Goal: Task Accomplishment & Management: Use online tool/utility

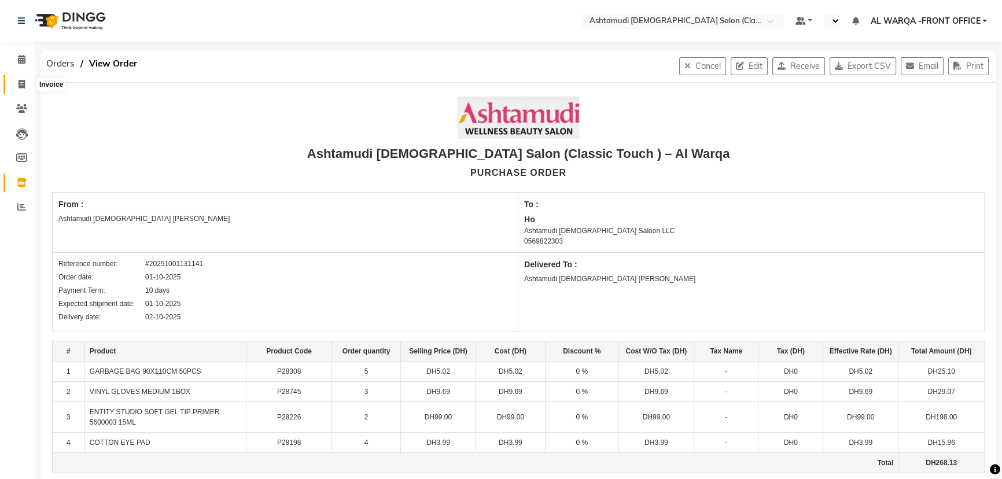
click at [24, 83] on icon at bounding box center [22, 84] width 6 height 9
select select "8201"
select select "service"
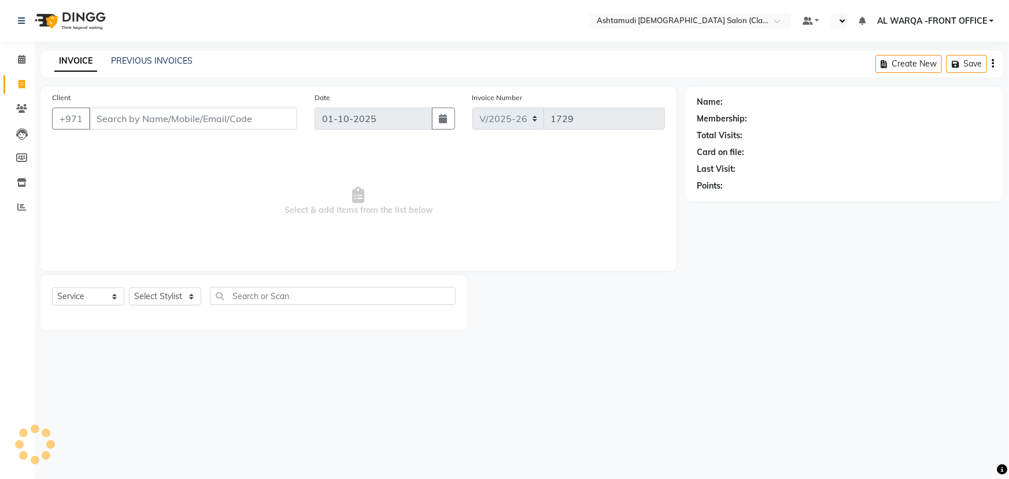
click at [132, 125] on input "Client" at bounding box center [193, 119] width 208 height 22
click at [23, 62] on icon at bounding box center [22, 59] width 8 height 9
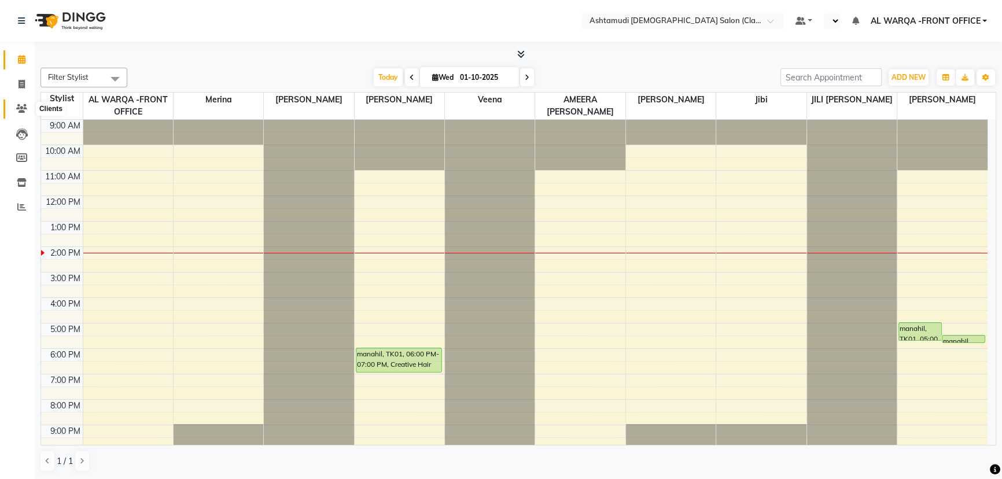
click at [19, 111] on icon at bounding box center [21, 108] width 11 height 9
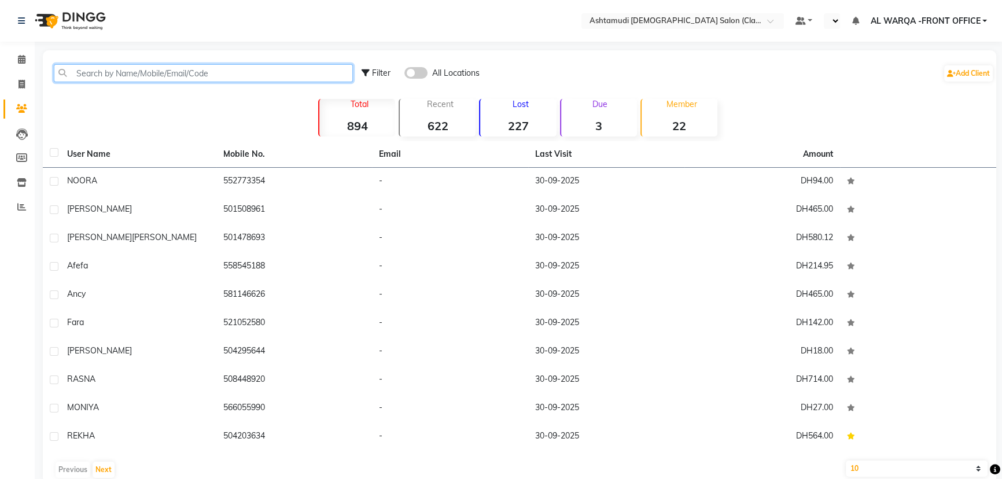
drag, startPoint x: 112, startPoint y: 79, endPoint x: 118, endPoint y: 87, distance: 10.8
click at [115, 80] on input "text" at bounding box center [203, 73] width 299 height 18
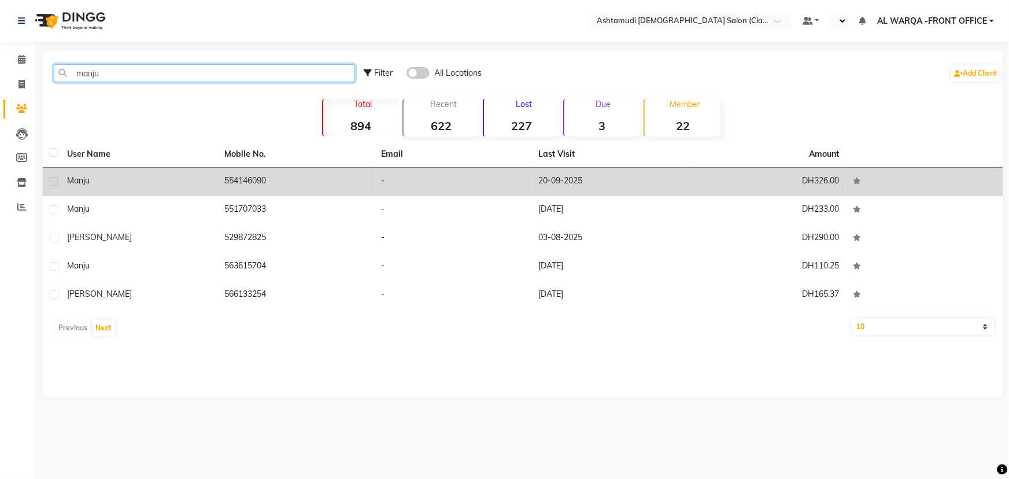
type input "manju"
click at [136, 190] on td "manju" at bounding box center [138, 182] width 157 height 28
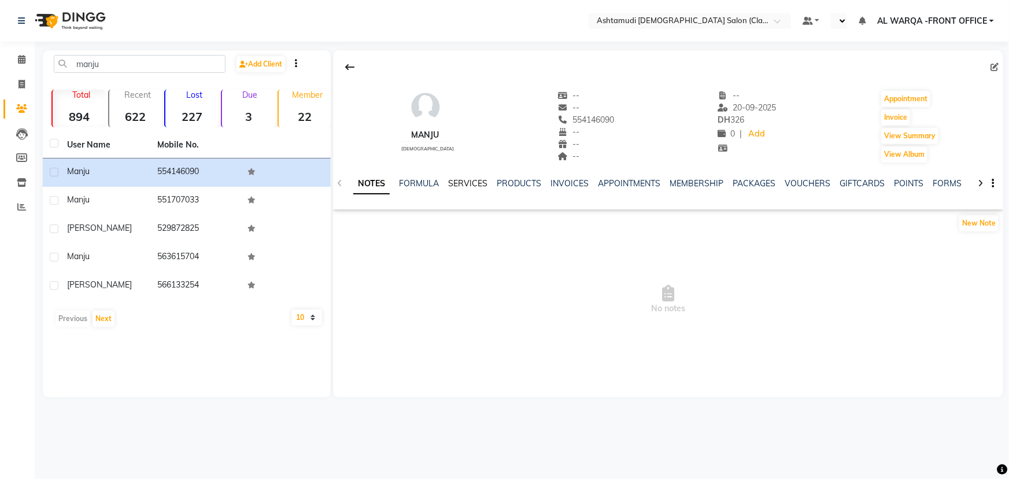
click at [465, 180] on link "SERVICES" at bounding box center [467, 183] width 39 height 10
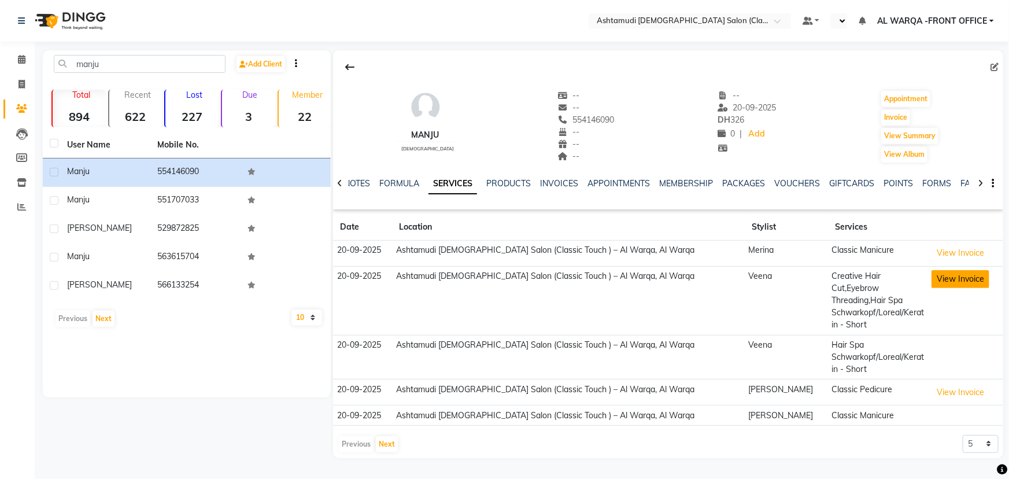
click at [934, 282] on button "View Invoice" at bounding box center [961, 279] width 58 height 18
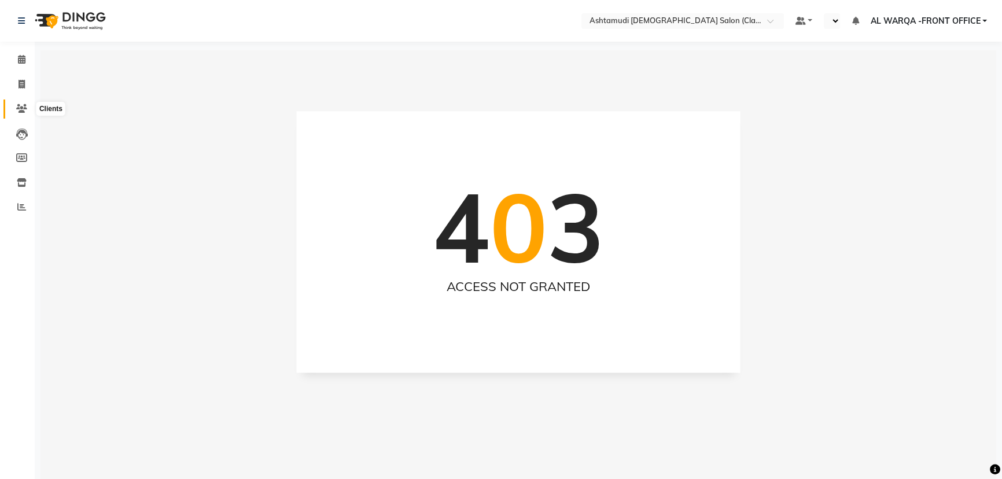
click at [20, 102] on span at bounding box center [22, 108] width 20 height 13
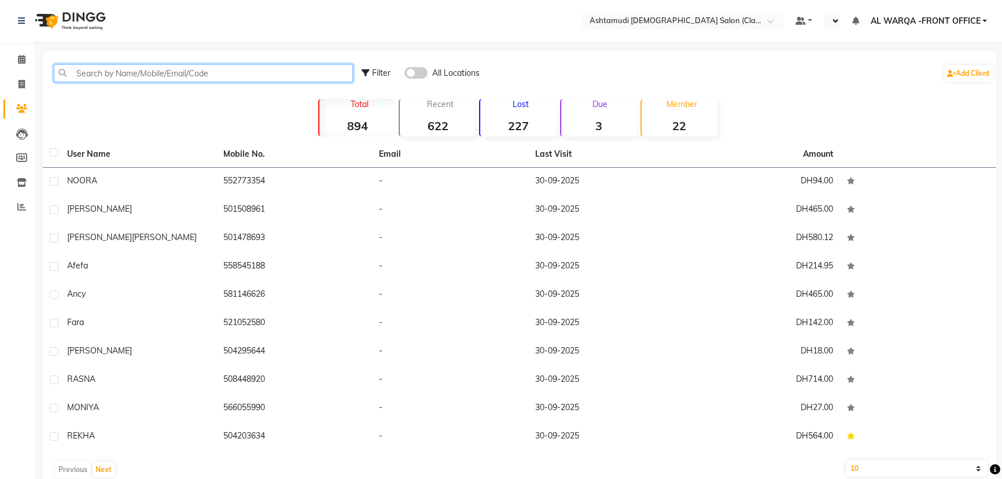
click at [110, 75] on input "text" at bounding box center [203, 73] width 299 height 18
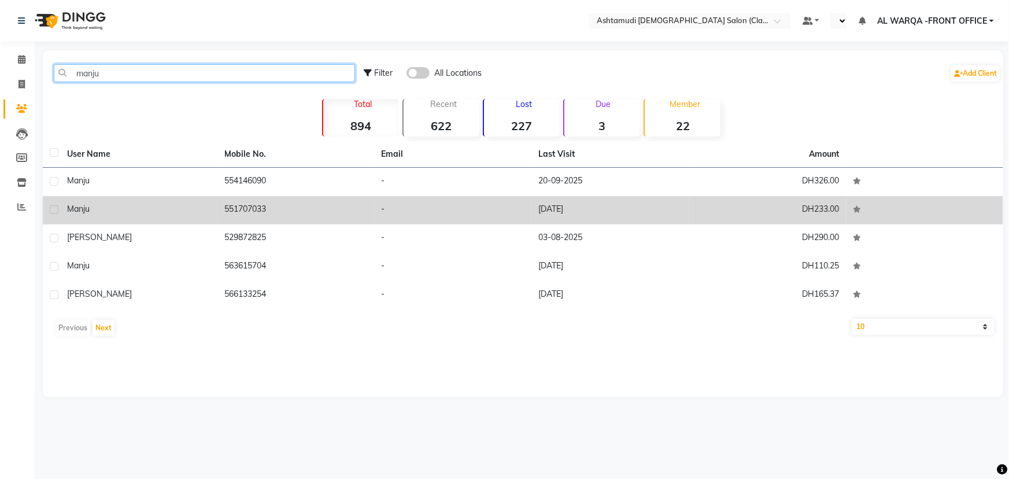
type input "manju"
click at [128, 218] on td "manju" at bounding box center [138, 210] width 157 height 28
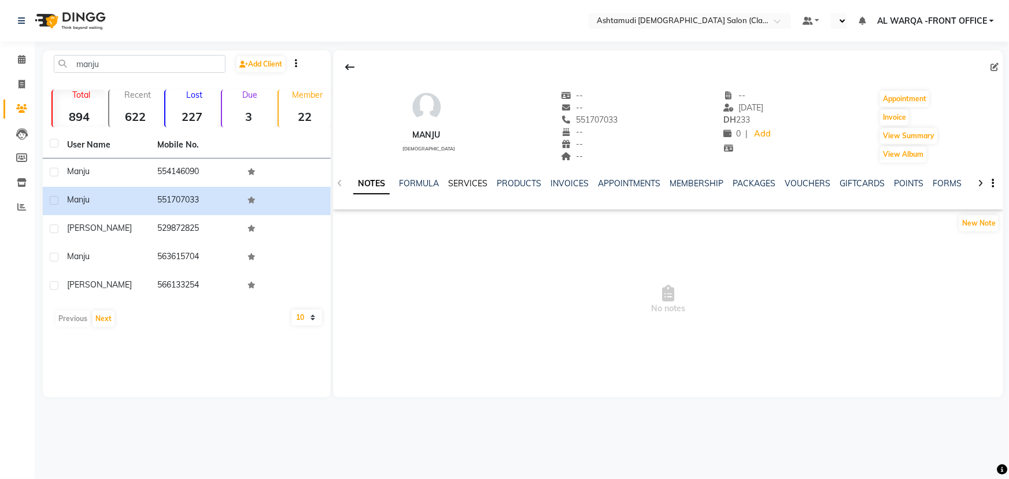
click at [464, 182] on link "SERVICES" at bounding box center [467, 183] width 39 height 10
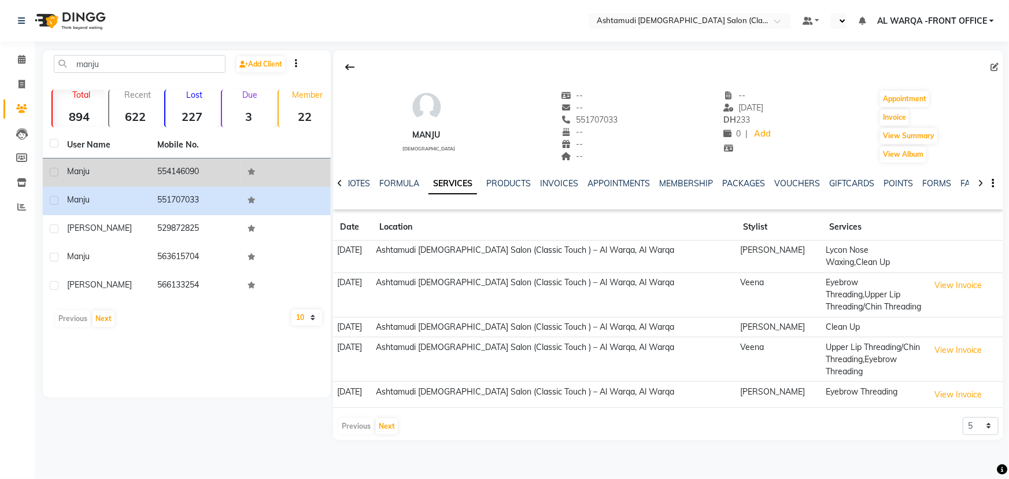
click at [93, 180] on td "manju" at bounding box center [105, 173] width 90 height 28
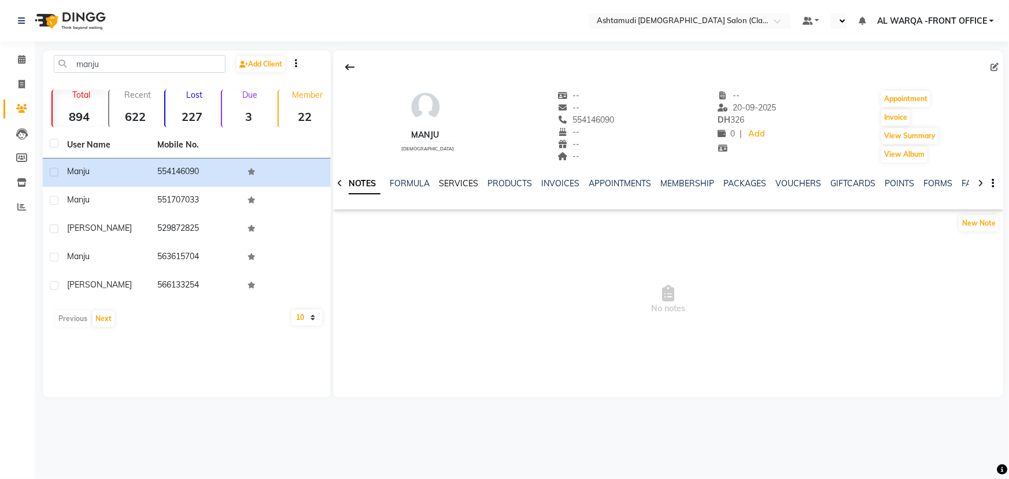
click at [449, 185] on link "SERVICES" at bounding box center [458, 183] width 39 height 10
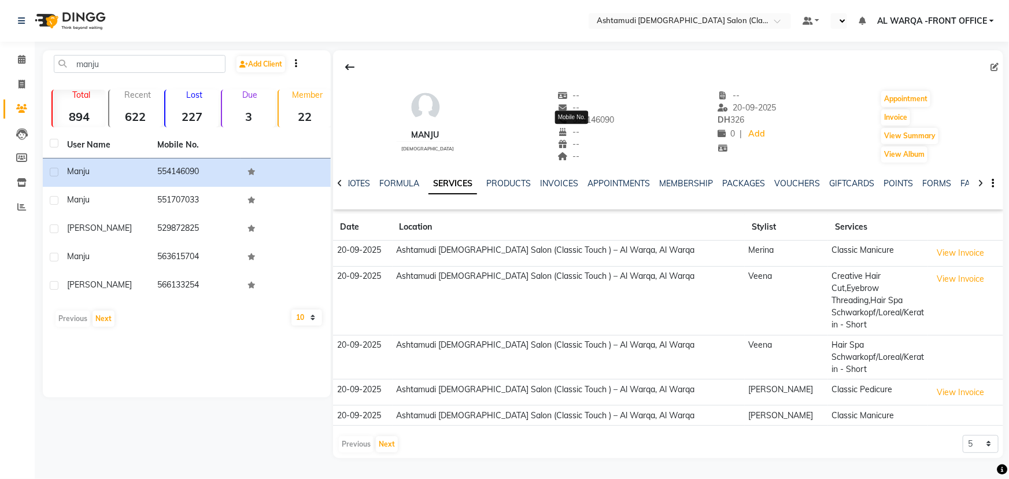
drag, startPoint x: 557, startPoint y: 117, endPoint x: 602, endPoint y: 118, distance: 44.5
click at [602, 118] on span "554146090" at bounding box center [586, 120] width 57 height 10
copy span "554146090"
click at [24, 84] on icon at bounding box center [22, 84] width 6 height 9
select select "service"
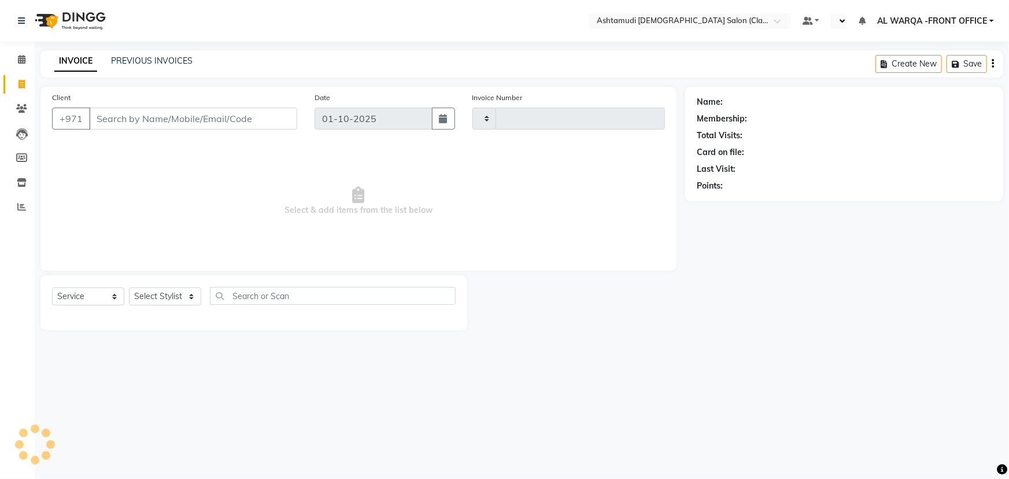
type input "1729"
select select "8201"
click at [15, 68] on link "Calendar" at bounding box center [17, 59] width 28 height 19
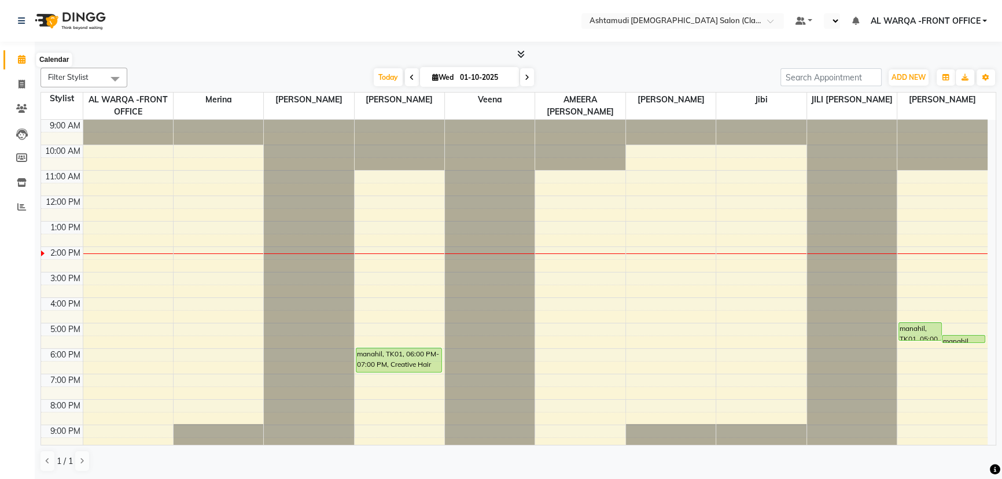
click at [17, 64] on span at bounding box center [22, 59] width 20 height 13
click at [20, 85] on icon at bounding box center [22, 84] width 6 height 9
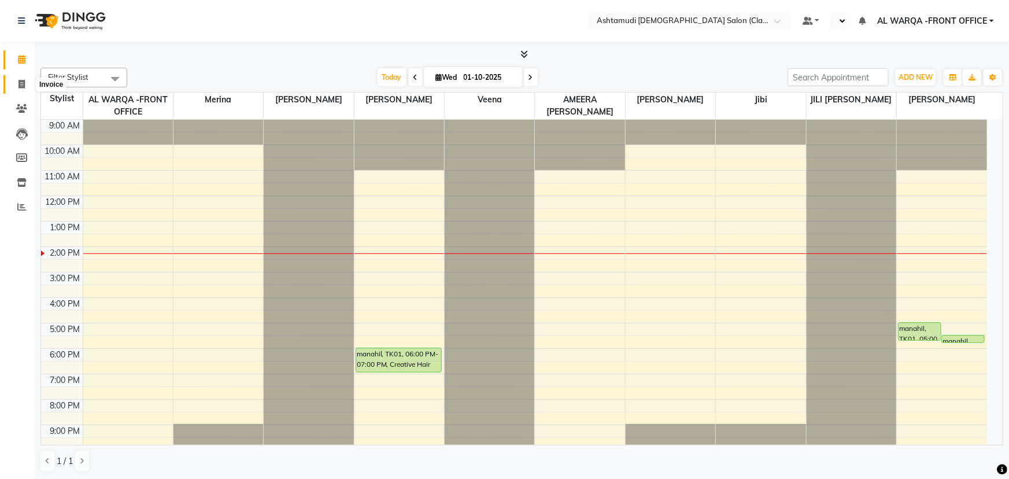
select select "8201"
select select "service"
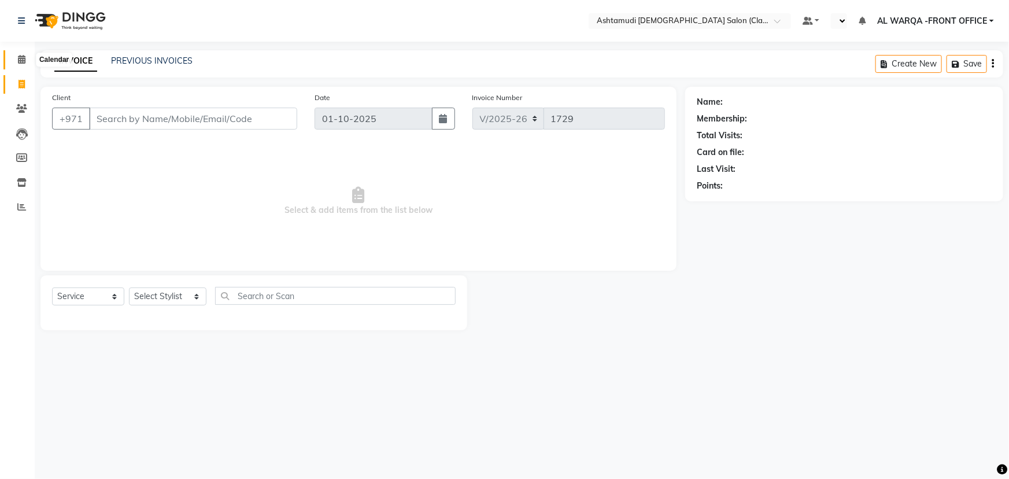
click at [15, 64] on span at bounding box center [22, 59] width 20 height 13
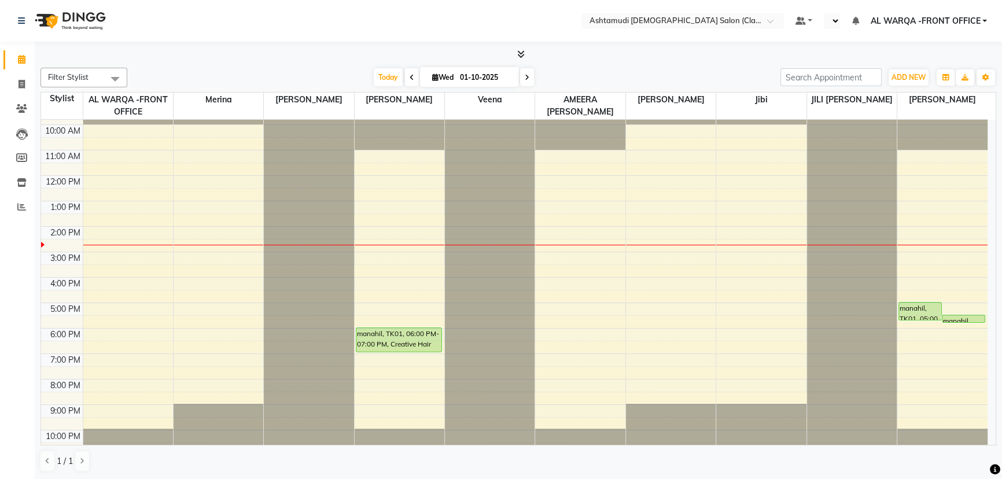
scroll to position [29, 0]
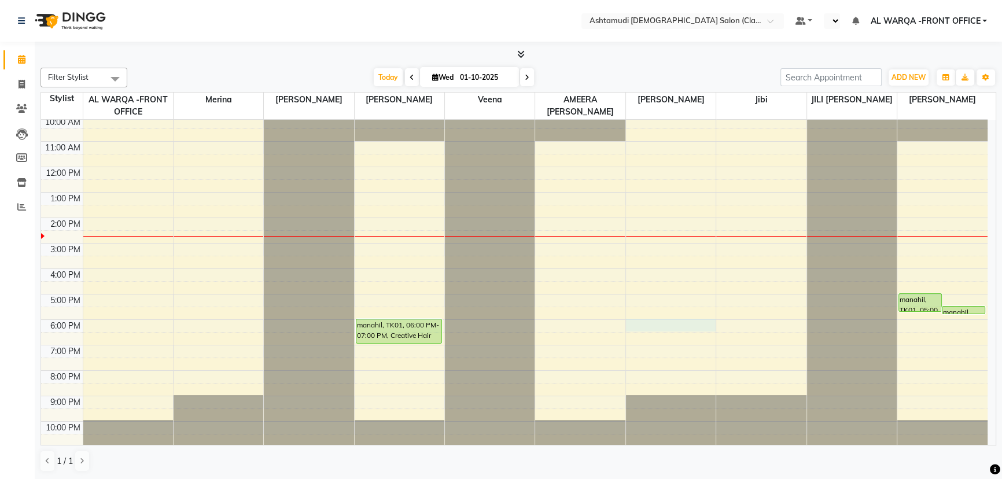
click at [682, 324] on div "9:00 AM 10:00 AM 11:00 AM 12:00 PM 1:00 PM 2:00 PM 3:00 PM 4:00 PM 5:00 PM 6:00…" at bounding box center [514, 269] width 946 height 356
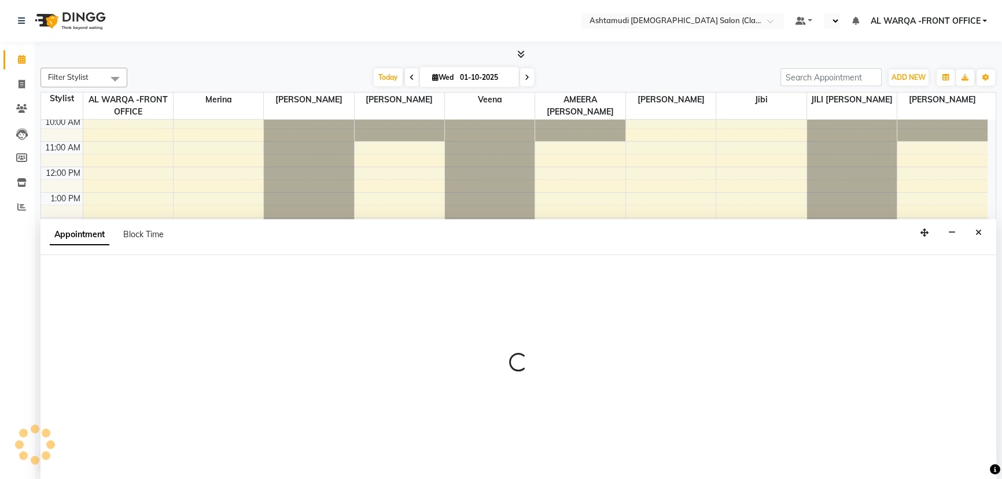
scroll to position [0, 0]
select select "82444"
select select "1080"
select select "tentative"
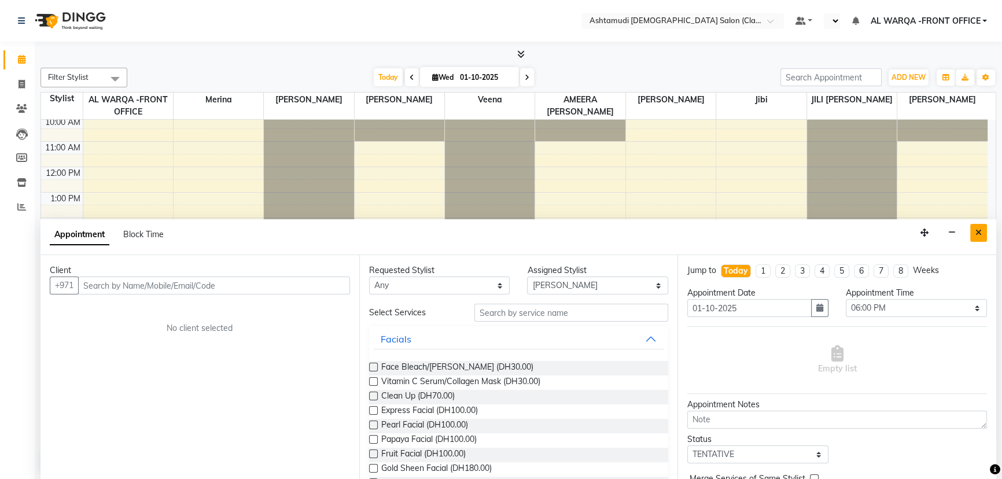
click at [980, 233] on icon "Close" at bounding box center [978, 232] width 6 height 8
